Goal: Information Seeking & Learning: Learn about a topic

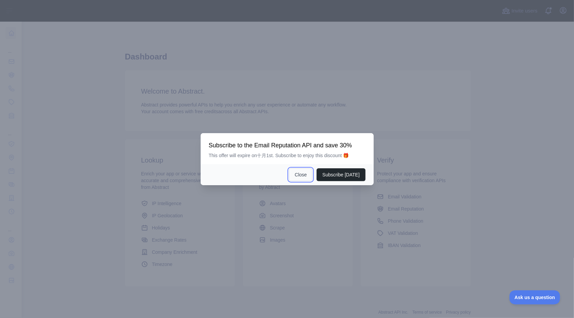
click at [300, 173] on button "Close" at bounding box center [301, 174] width 24 height 13
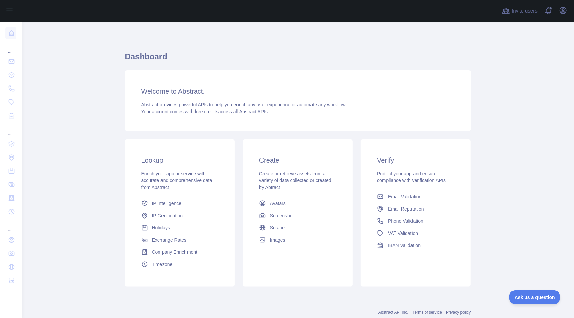
click at [155, 163] on h3 "Lookup" at bounding box center [179, 159] width 77 height 9
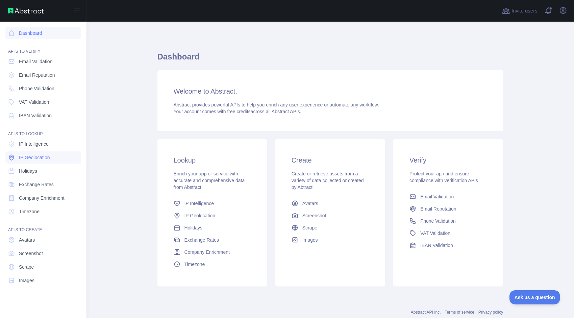
click at [45, 158] on span "IP Geolocation" at bounding box center [34, 157] width 31 height 7
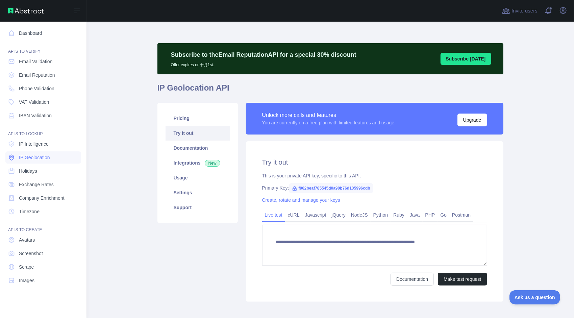
type textarea "**********"
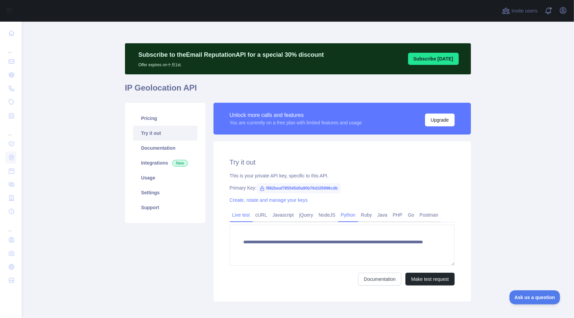
click at [341, 214] on link "Python" at bounding box center [348, 215] width 20 height 11
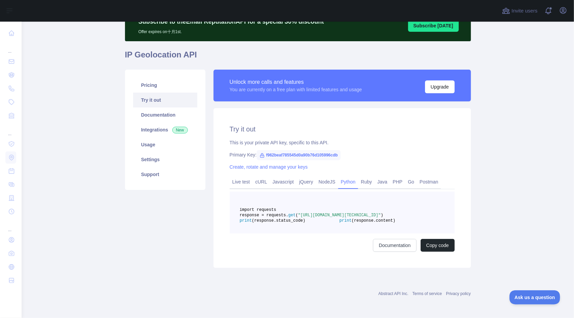
scroll to position [49, 0]
click at [113, 222] on main "Subscribe to the Email Reputation API for a special 30 % discount Offer expires…" at bounding box center [298, 170] width 553 height 296
click at [159, 78] on link "Pricing" at bounding box center [165, 85] width 64 height 15
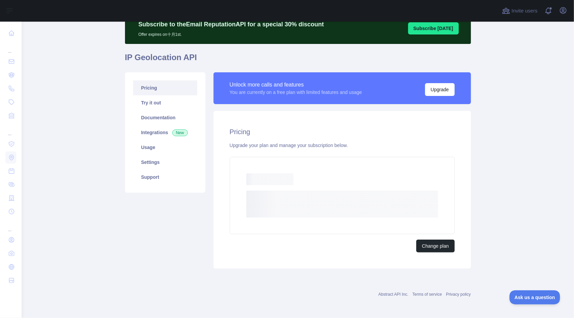
scroll to position [11, 0]
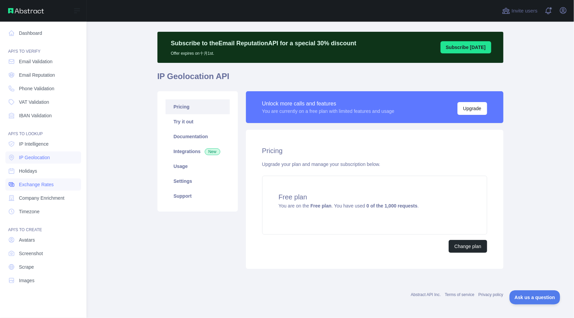
click at [49, 188] on link "Exchange Rates" at bounding box center [43, 184] width 76 height 12
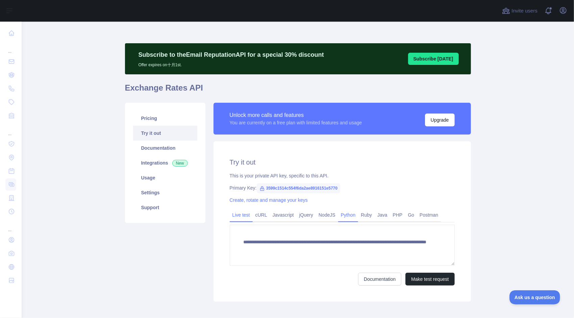
click at [343, 216] on link "Python" at bounding box center [348, 215] width 20 height 11
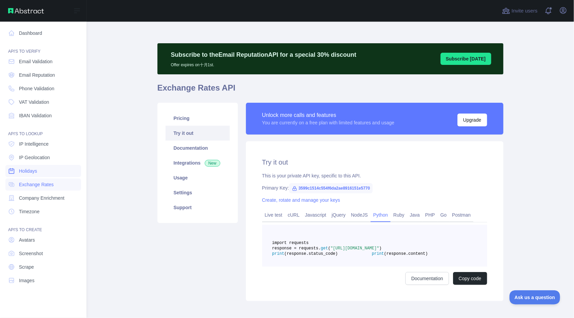
click at [33, 170] on span "Holidays" at bounding box center [28, 171] width 18 height 7
